Goal: Find specific fact: Find specific fact

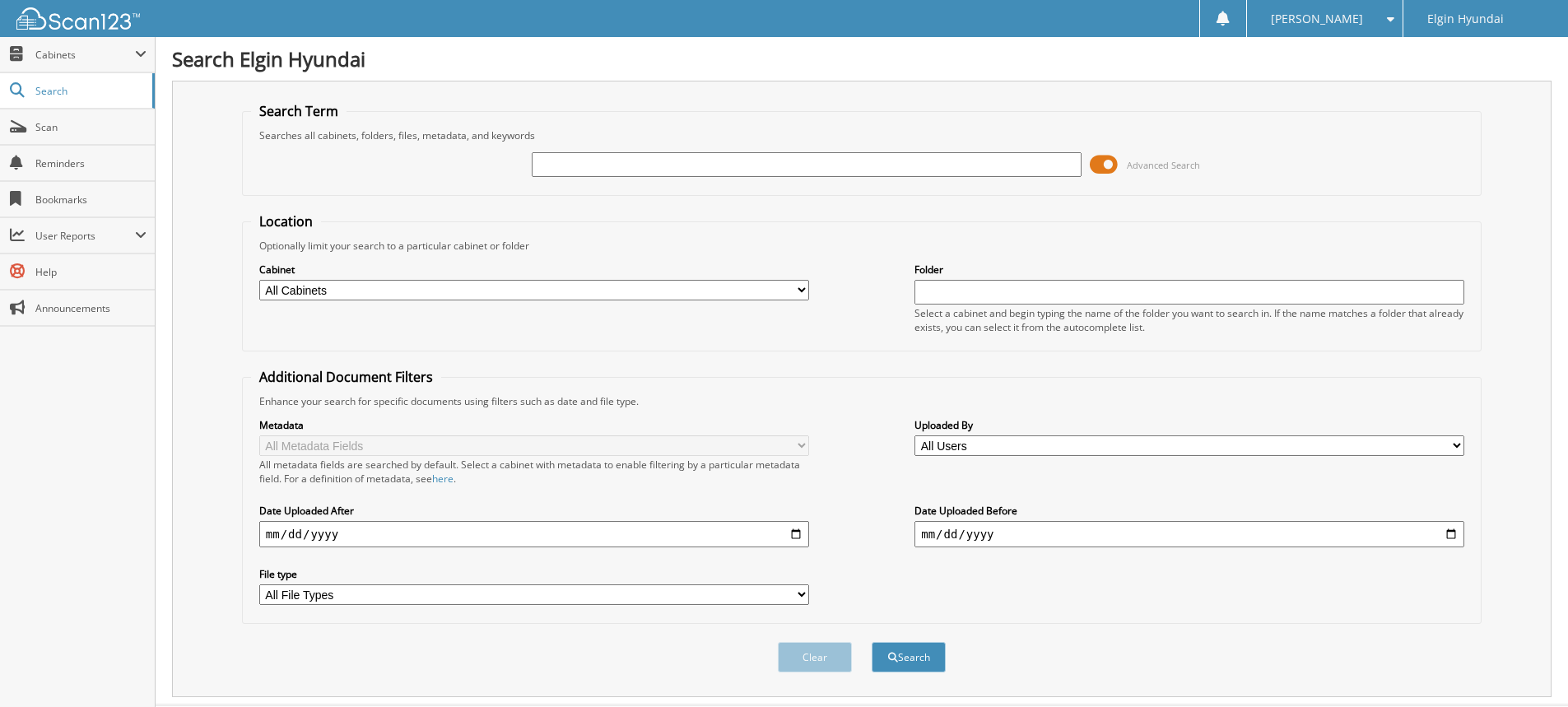
click at [655, 163] on input "text" at bounding box center [806, 165] width 550 height 25
paste input "H19060"
type input "H19060"
click at [902, 651] on button "Search" at bounding box center [908, 657] width 74 height 31
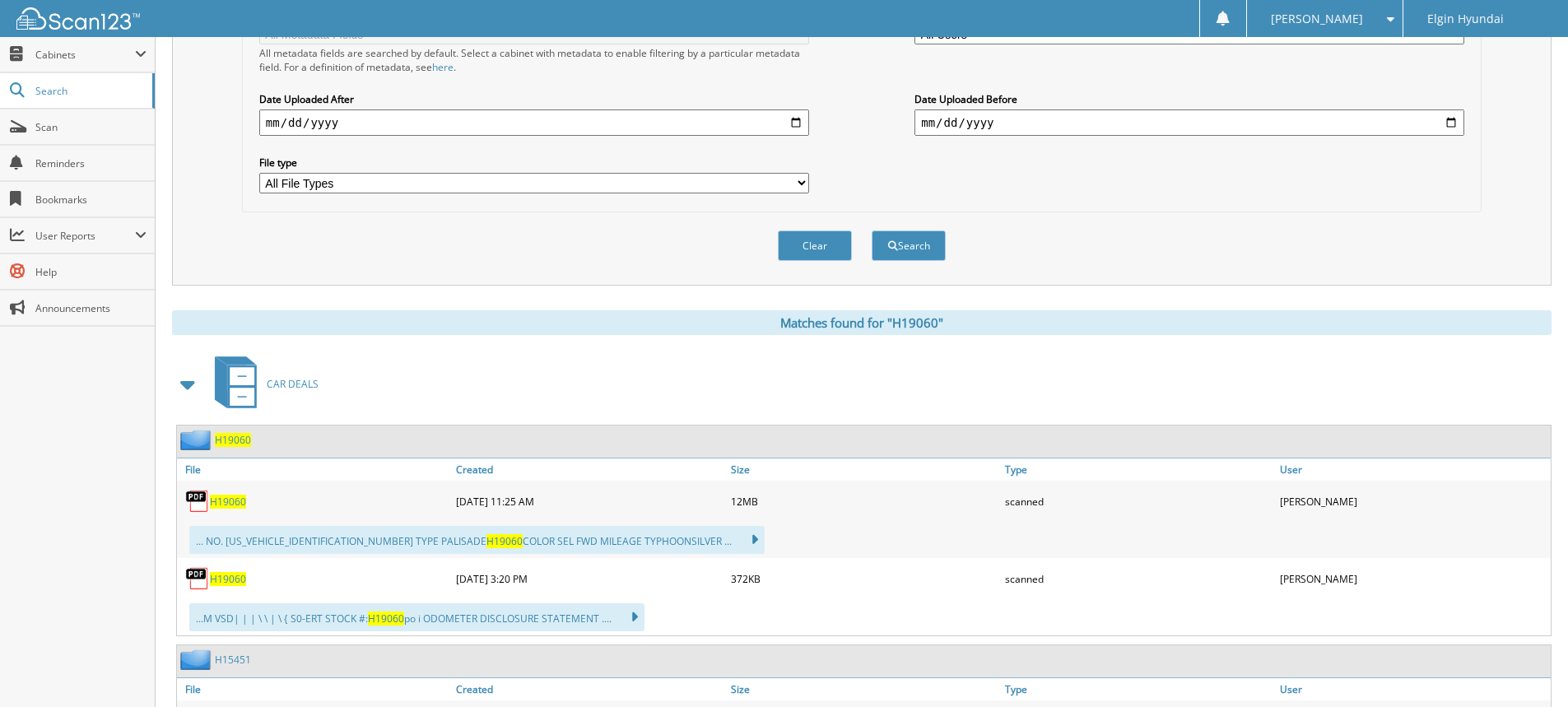
click at [234, 504] on span "H19060" at bounding box center [228, 501] width 36 height 14
